Goal: Find specific page/section: Find specific page/section

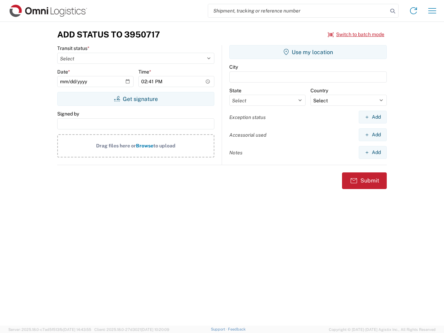
click at [298, 11] on input "search" at bounding box center [298, 10] width 180 height 13
click at [392, 11] on icon at bounding box center [393, 11] width 10 height 10
click at [413, 11] on icon at bounding box center [413, 10] width 11 height 11
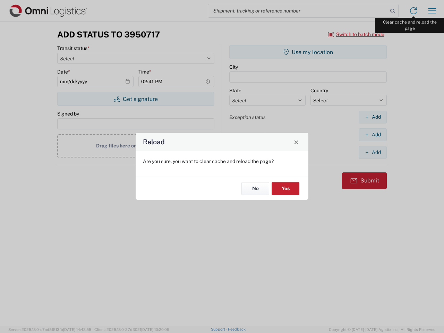
click at [432, 11] on div "Reload Are you sure, you want to clear cache and reload the page? No Yes" at bounding box center [222, 166] width 444 height 333
click at [356, 34] on div "Reload Are you sure, you want to clear cache and reload the page? No Yes" at bounding box center [222, 166] width 444 height 333
click at [136, 99] on div "Reload Are you sure, you want to clear cache and reload the page? No Yes" at bounding box center [222, 166] width 444 height 333
click at [308, 52] on div "Reload Are you sure, you want to clear cache and reload the page? No Yes" at bounding box center [222, 166] width 444 height 333
click at [372, 117] on div "Reload Are you sure, you want to clear cache and reload the page? No Yes" at bounding box center [222, 166] width 444 height 333
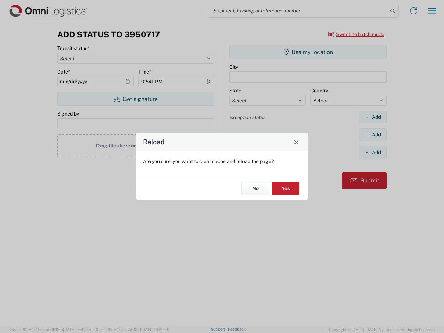
click at [372, 135] on div "Reload Are you sure, you want to clear cache and reload the page? No Yes" at bounding box center [222, 166] width 444 height 333
click at [372, 152] on div "Reload Are you sure, you want to clear cache and reload the page? No Yes" at bounding box center [222, 166] width 444 height 333
